Goal: Transaction & Acquisition: Purchase product/service

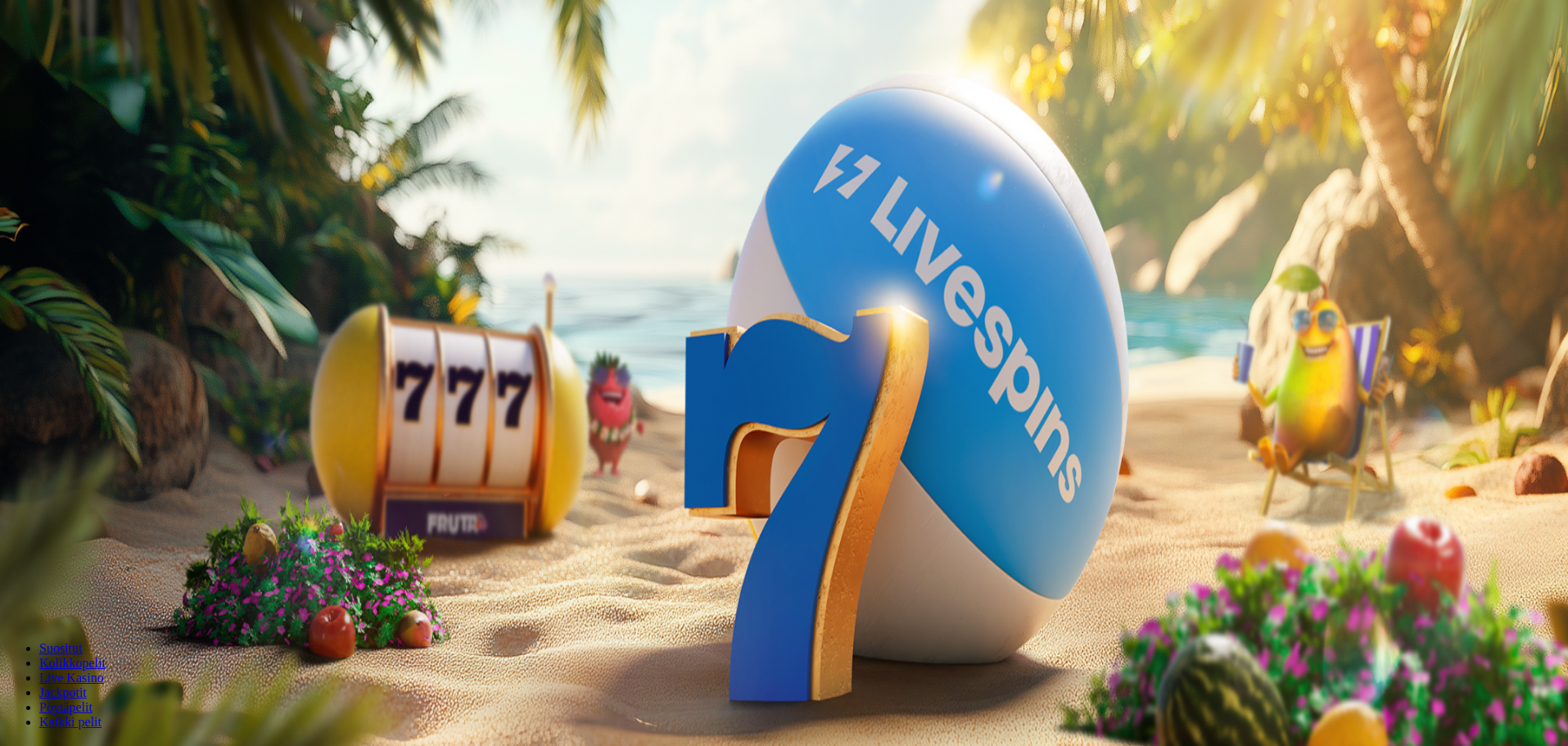
click at [123, 373] on input "***" at bounding box center [65, 381] width 117 height 17
type input "*"
type input "**"
click at [86, 422] on span "Talleta ja pelaa" at bounding box center [50, 428] width 73 height 12
